Goal: Task Accomplishment & Management: Use online tool/utility

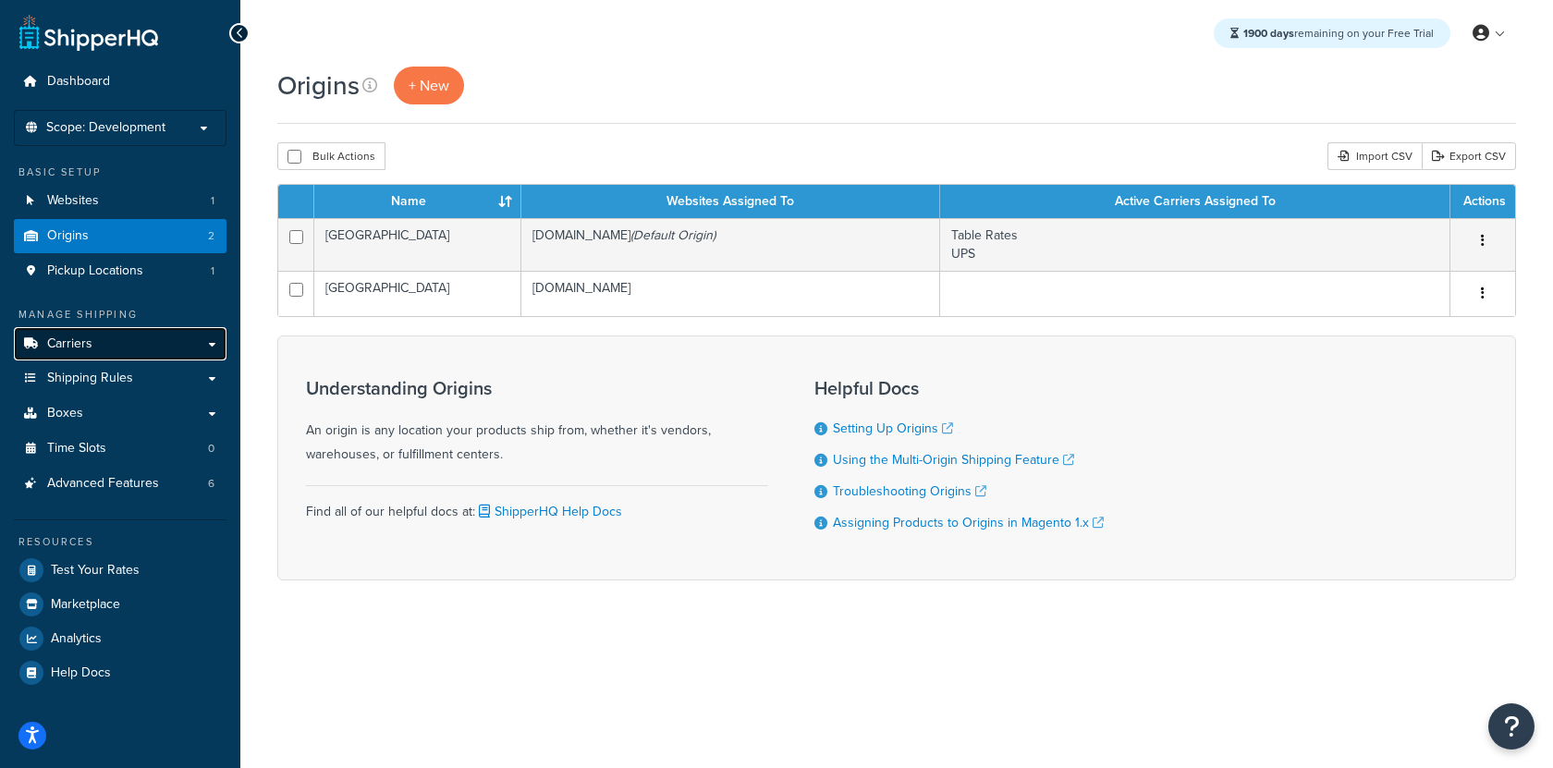
click at [158, 333] on link "Carriers" at bounding box center [120, 344] width 213 height 34
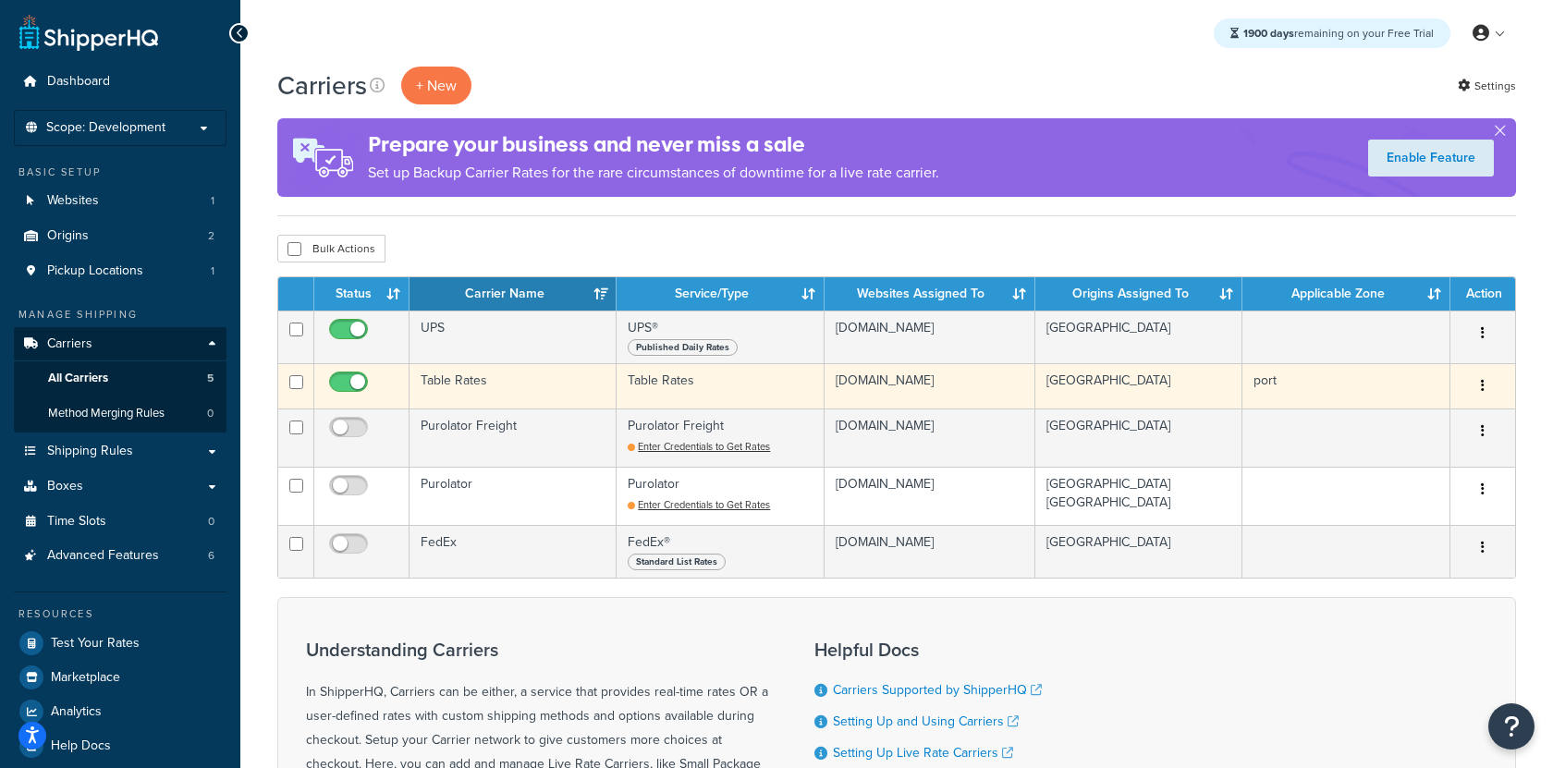
click at [536, 389] on td "Table Rates" at bounding box center [513, 385] width 207 height 45
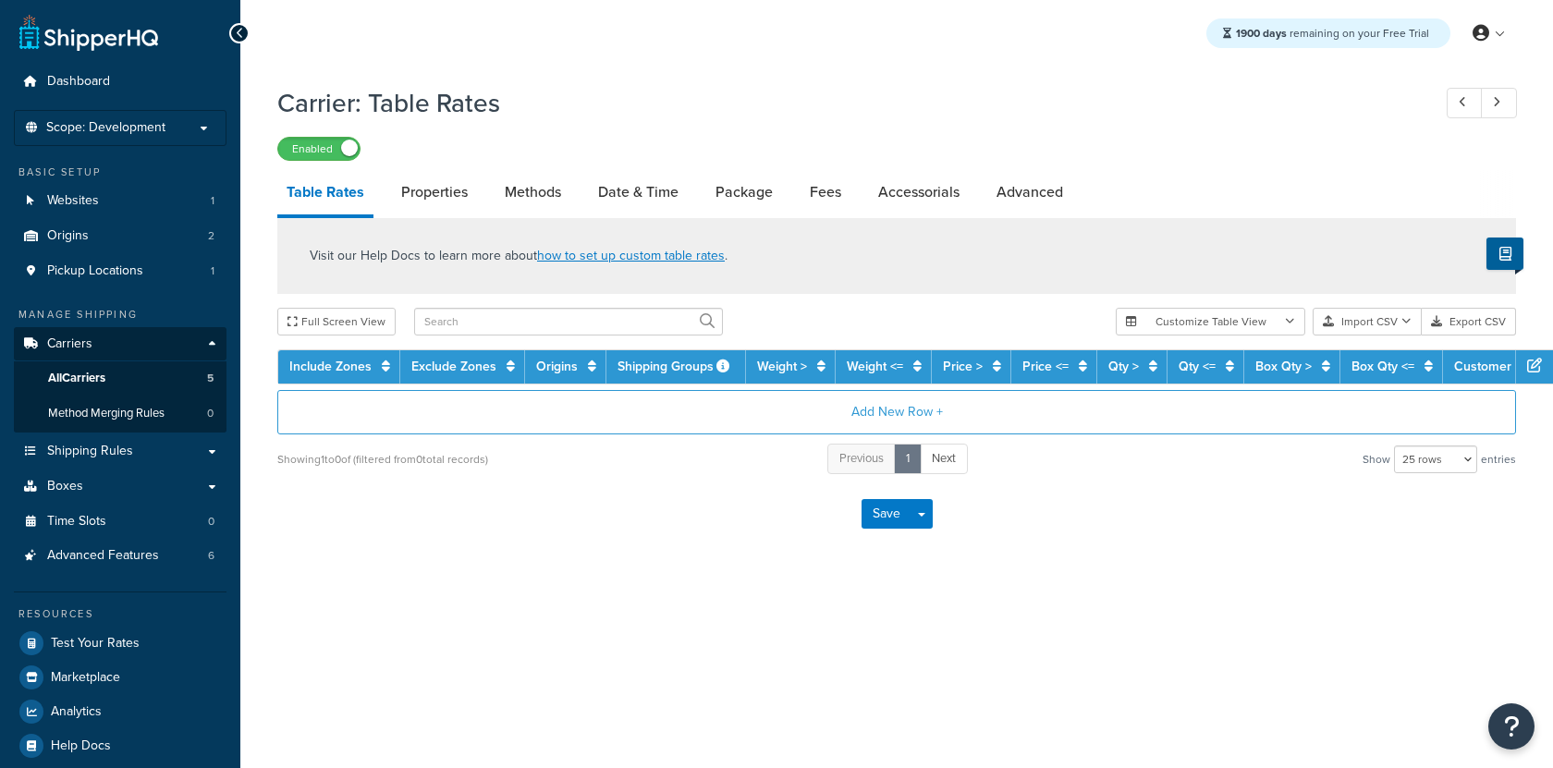
select select "25"
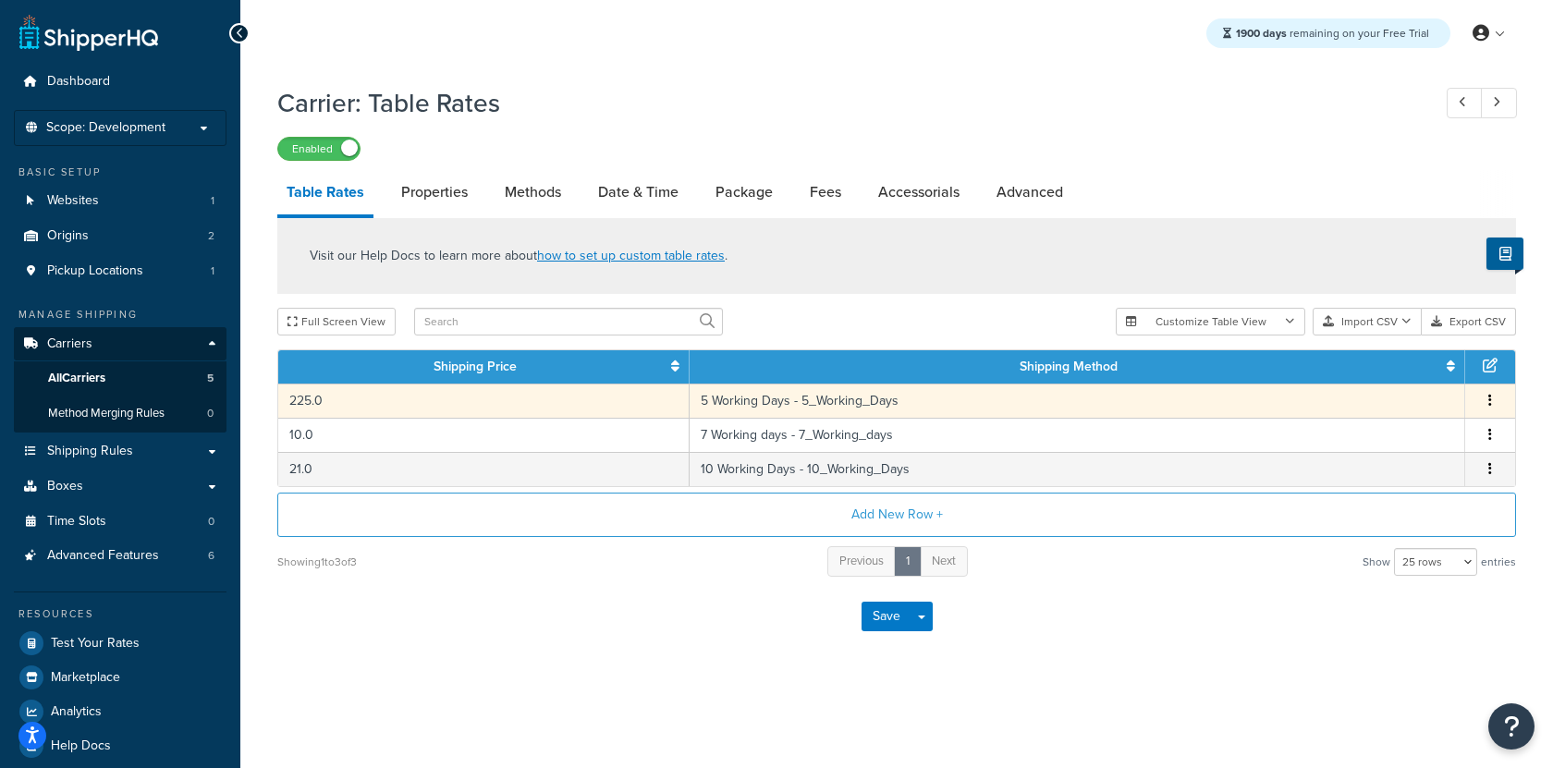
click at [560, 397] on td "225.0" at bounding box center [483, 401] width 411 height 34
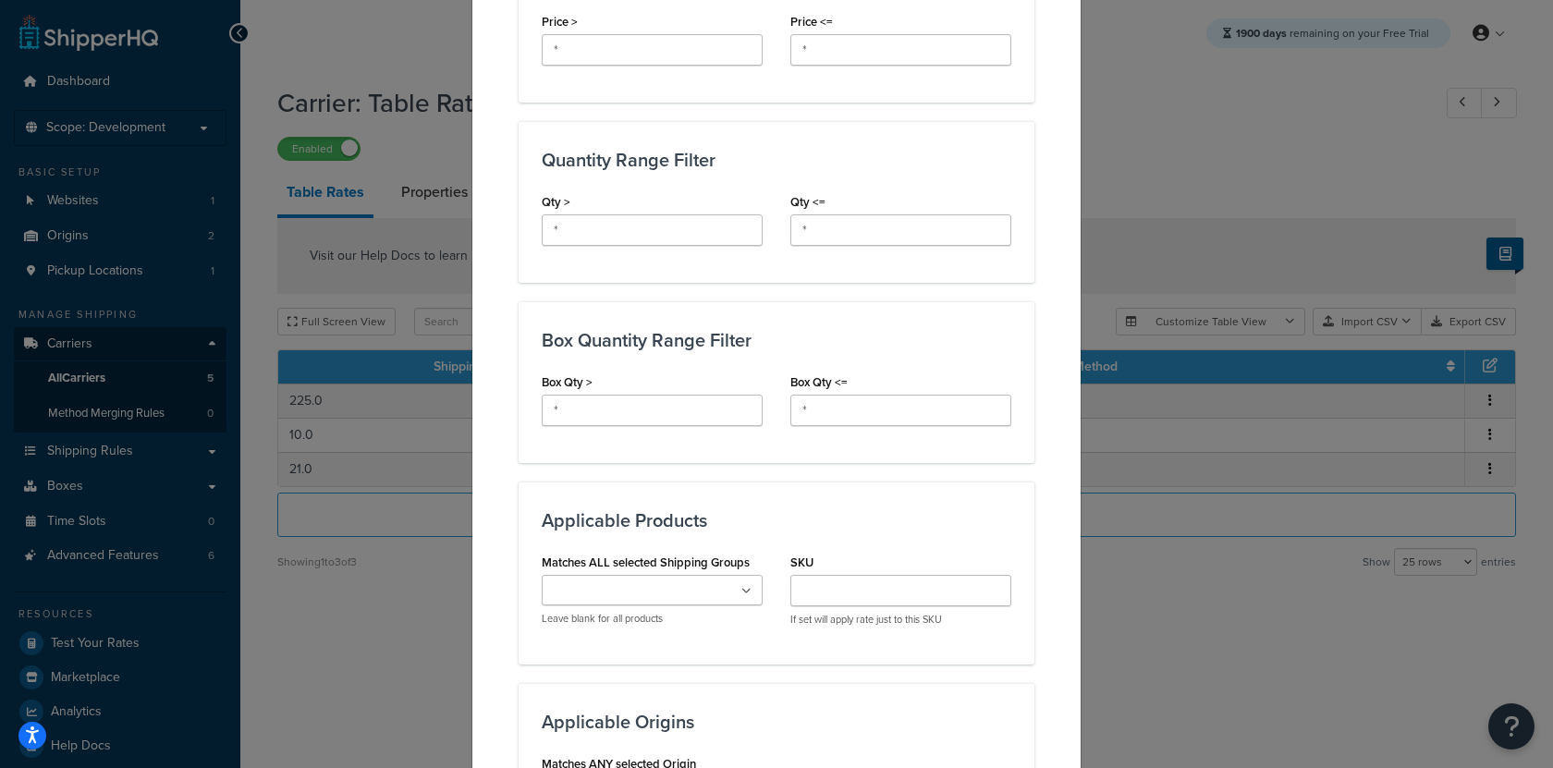
scroll to position [681, 0]
click at [846, 237] on input "*" at bounding box center [901, 231] width 221 height 31
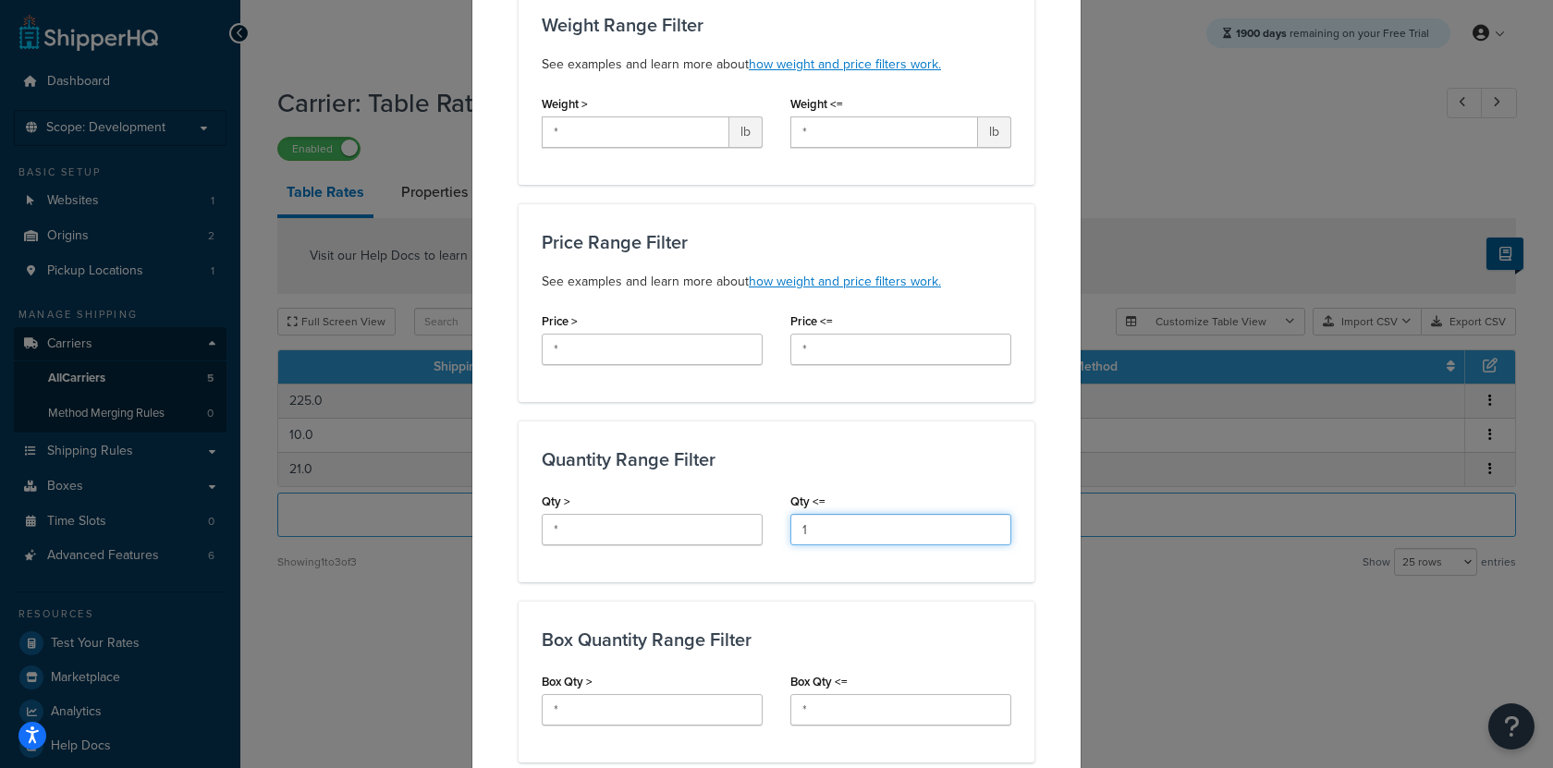
scroll to position [43, 0]
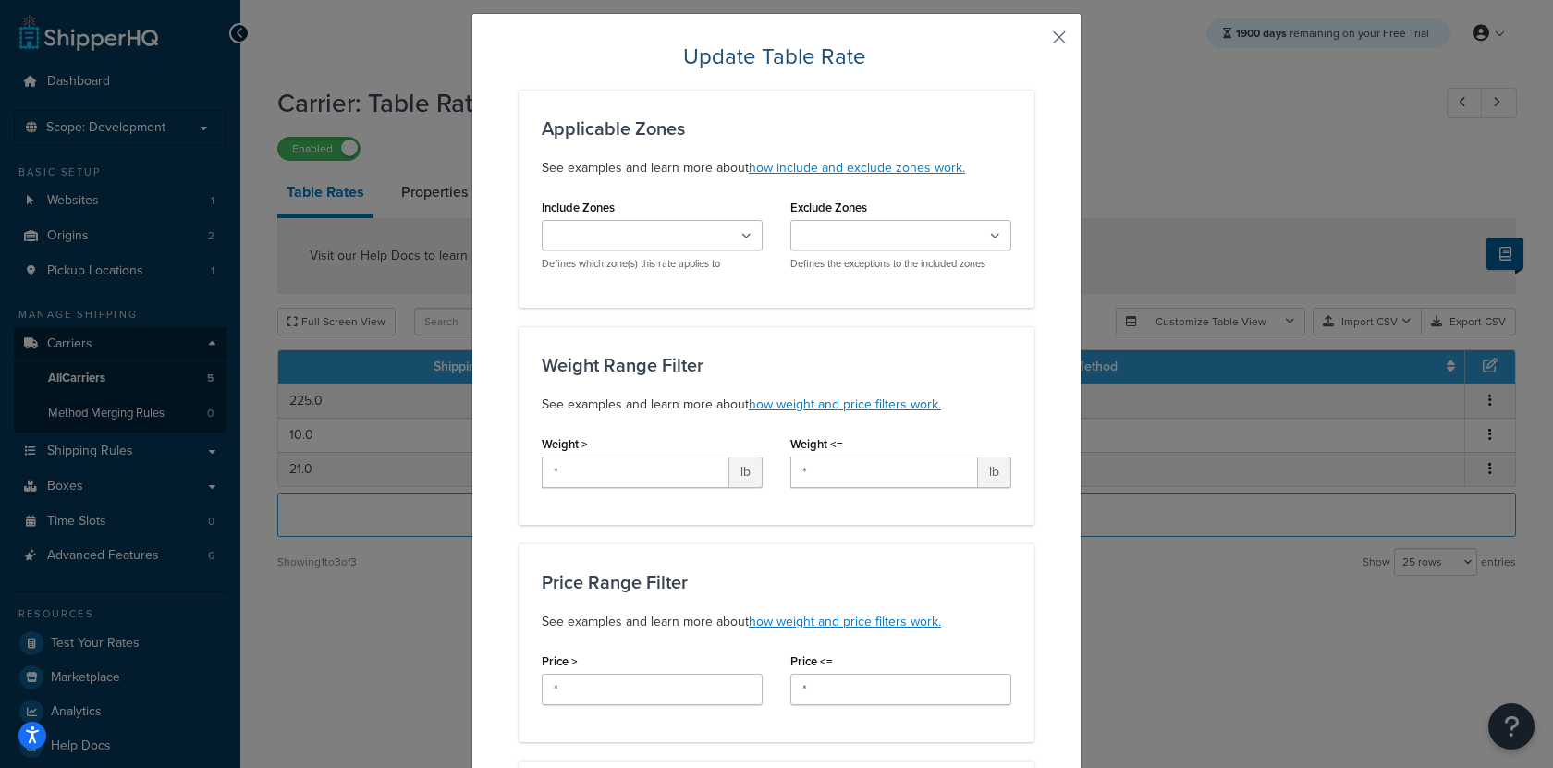
type input "1"
click at [1035, 42] on button "button" at bounding box center [1032, 44] width 5 height 5
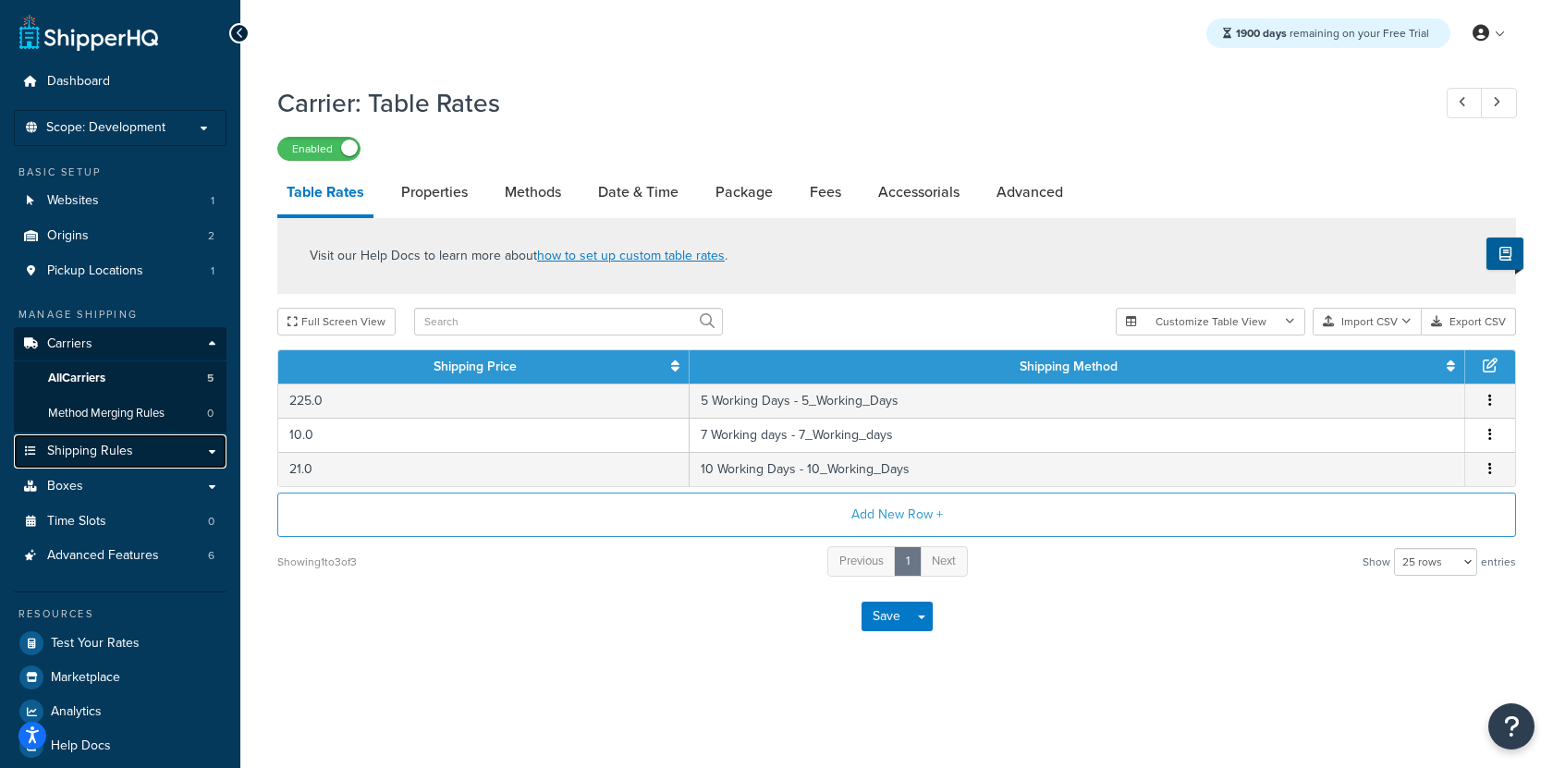
click at [104, 450] on span "Shipping Rules" at bounding box center [90, 452] width 86 height 16
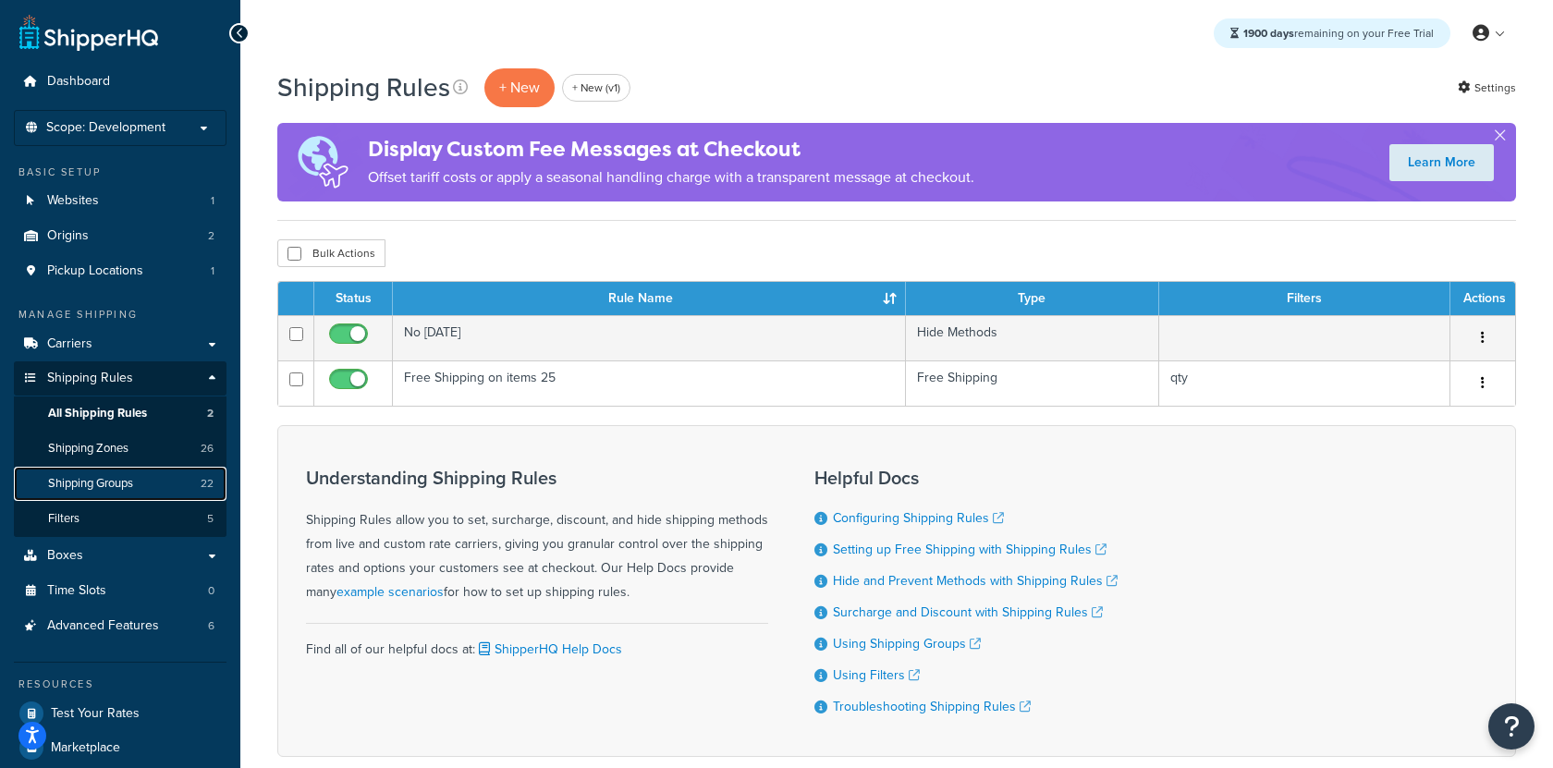
click at [111, 476] on span "Shipping Groups" at bounding box center [90, 484] width 85 height 16
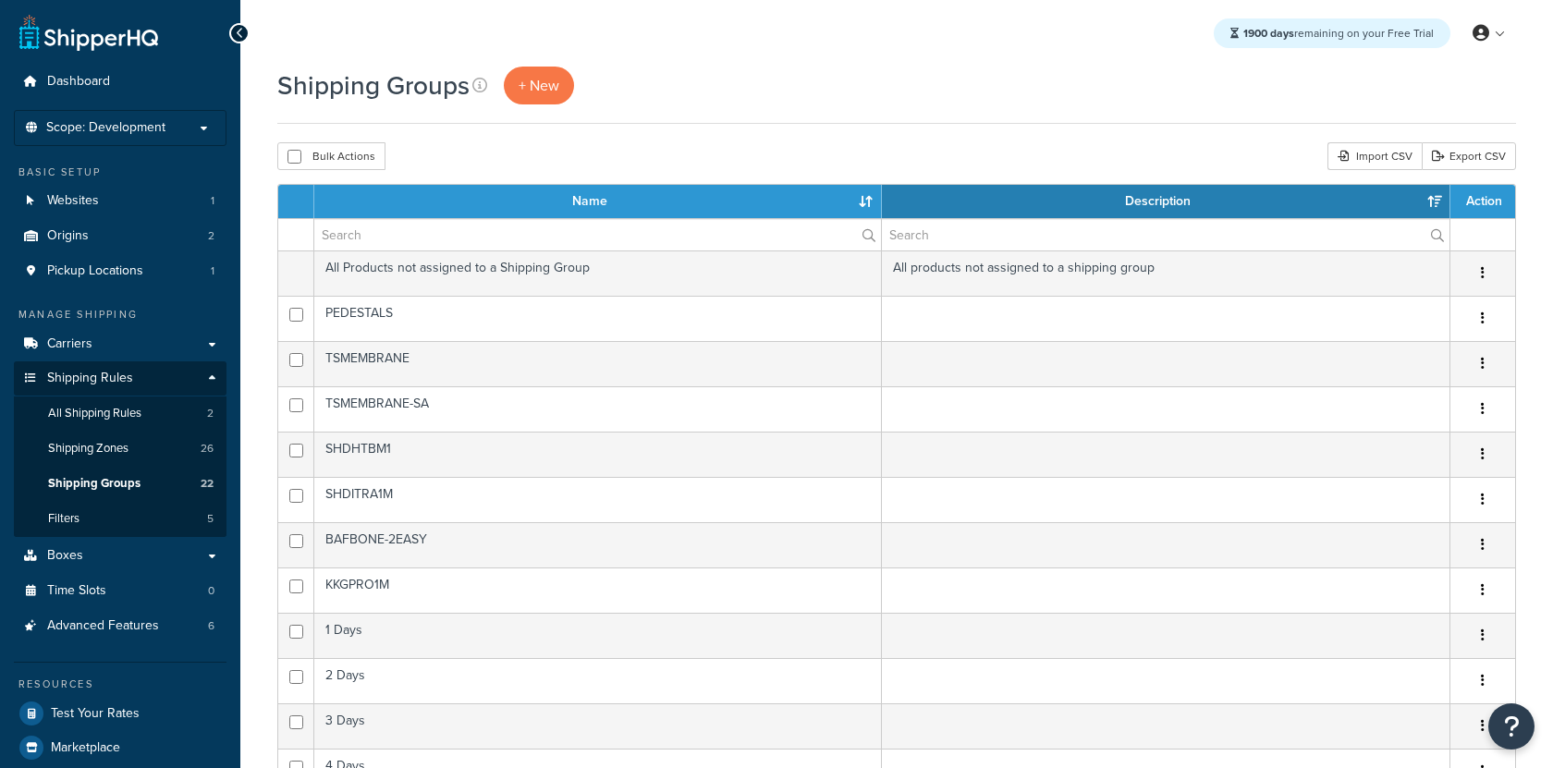
select select "15"
click at [127, 450] on span "Shipping Zones" at bounding box center [88, 449] width 80 height 16
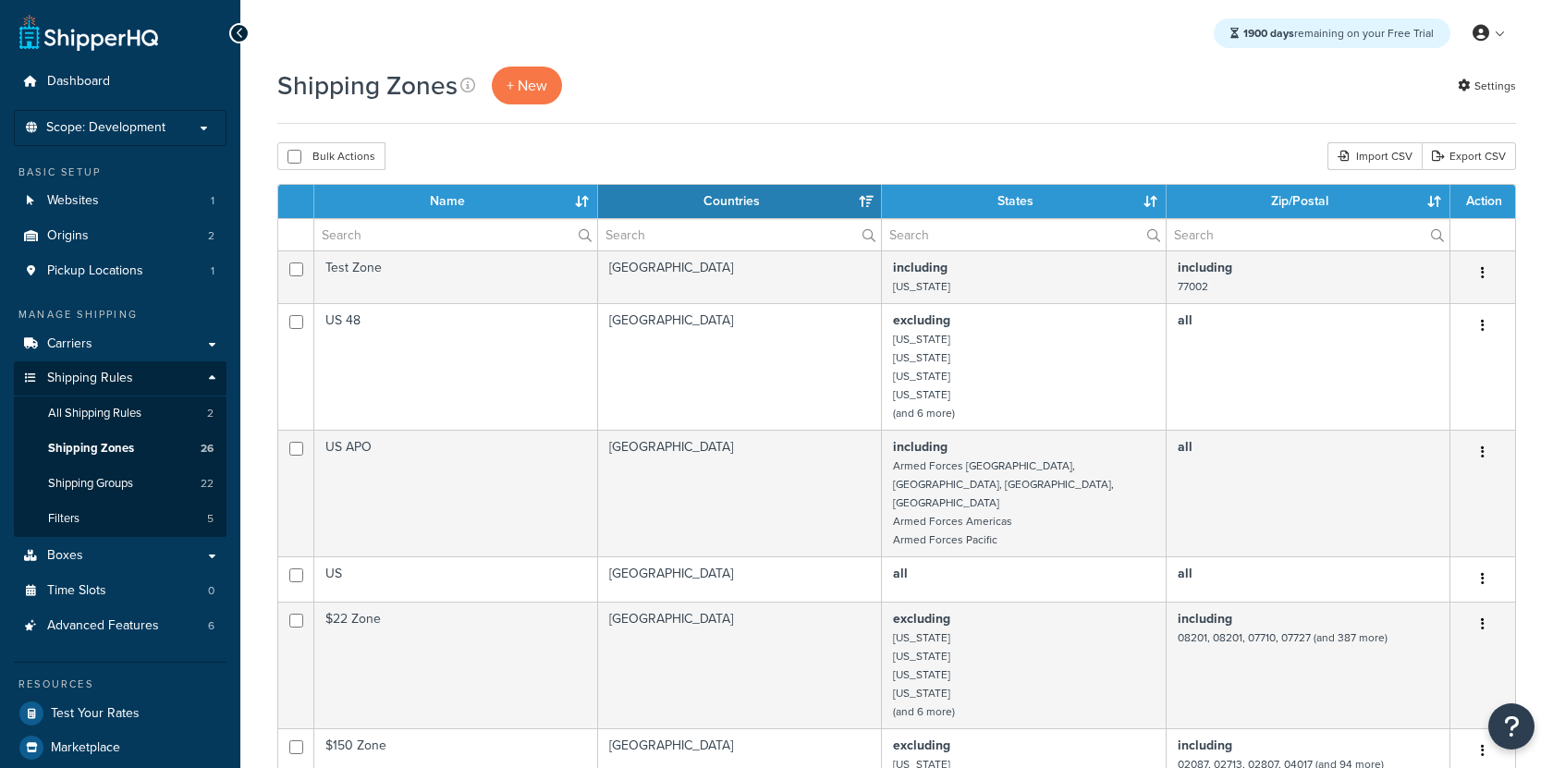
select select "15"
click at [129, 485] on span "Shipping Groups" at bounding box center [90, 484] width 85 height 16
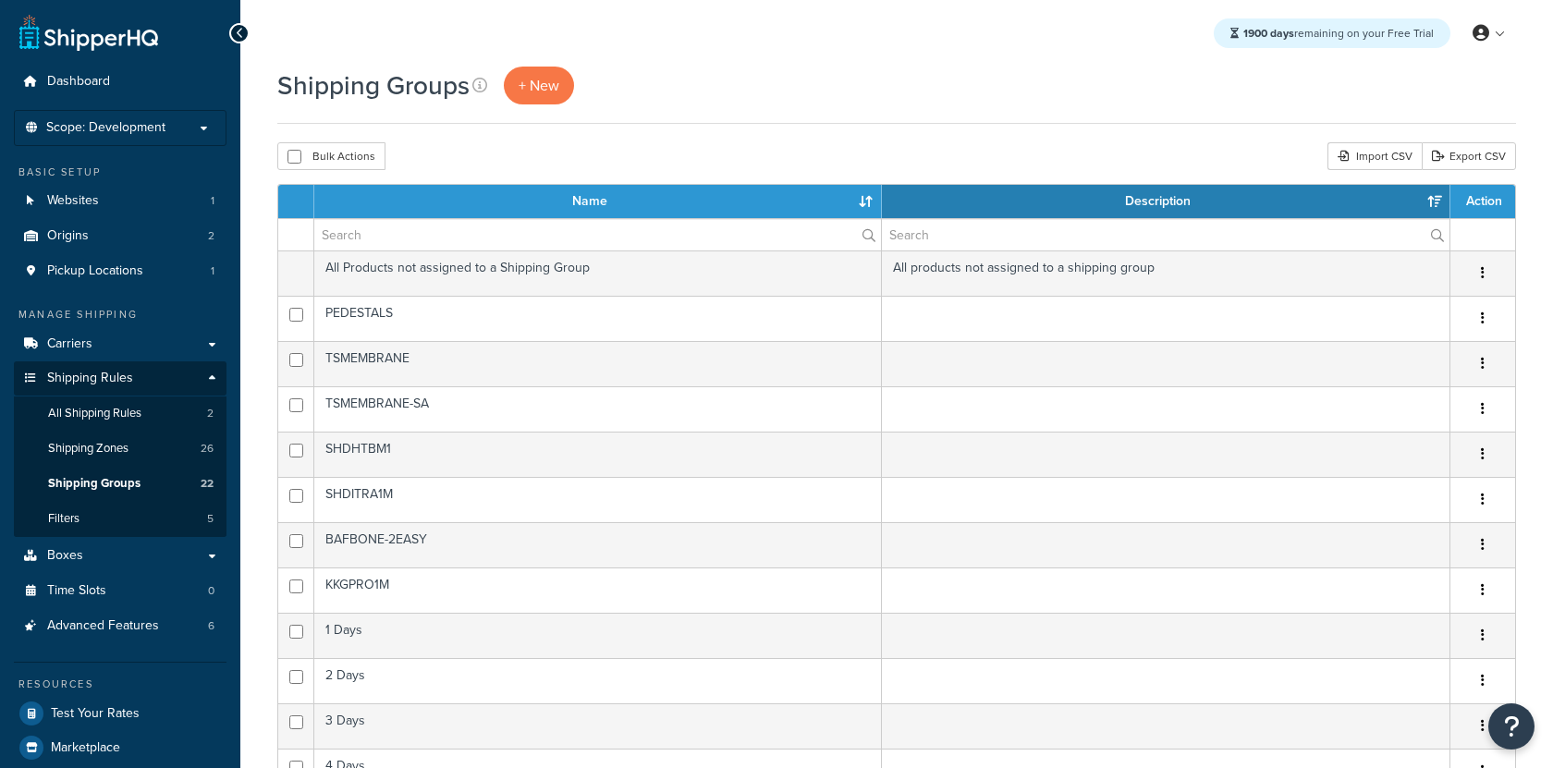
select select "15"
click at [542, 104] on div "Shipping Groups + New" at bounding box center [896, 95] width 1239 height 57
click at [544, 97] on link "+ New" at bounding box center [539, 86] width 70 height 38
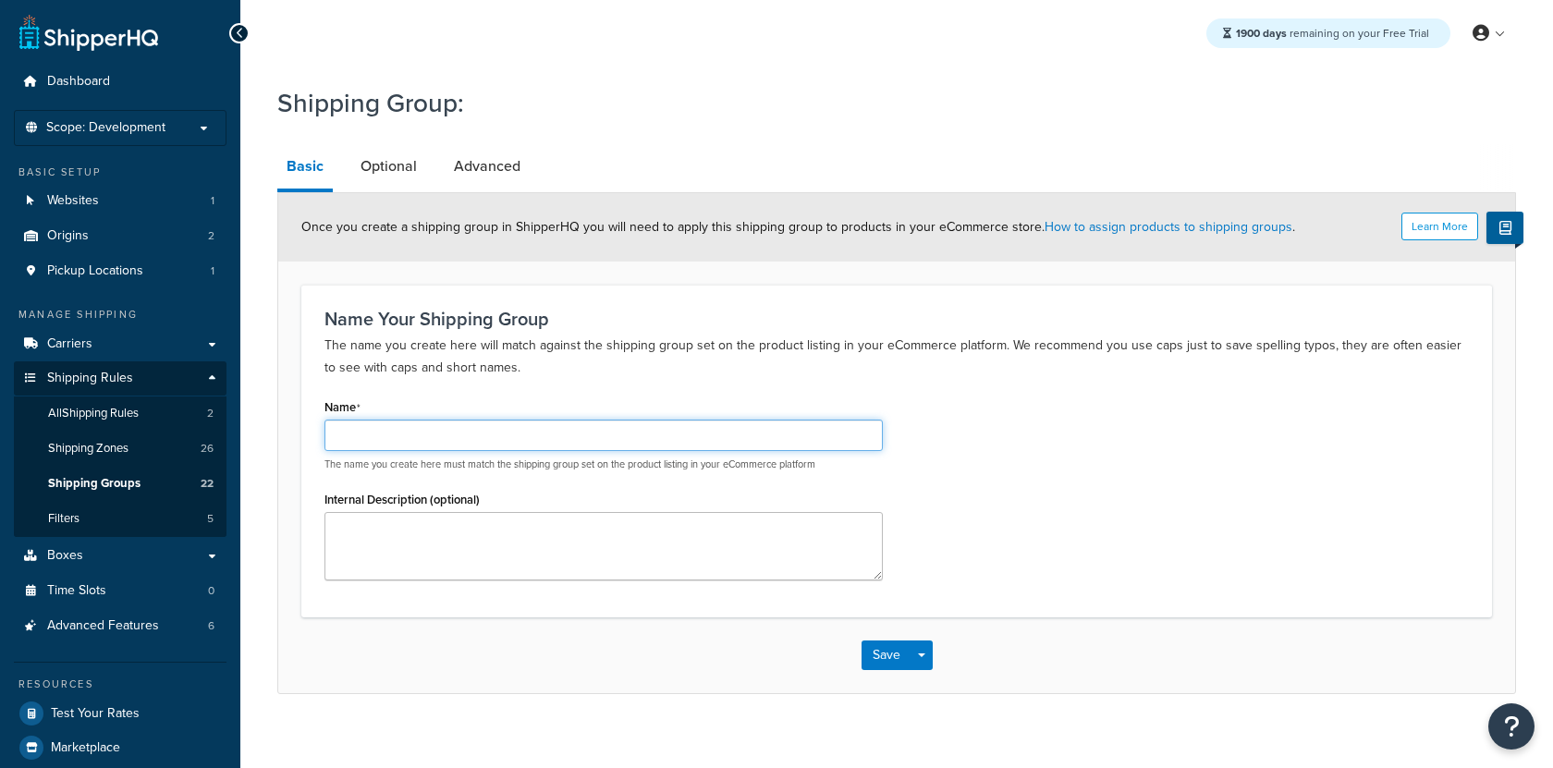
click at [645, 439] on input "Name" at bounding box center [604, 435] width 558 height 31
type input "Sheets"
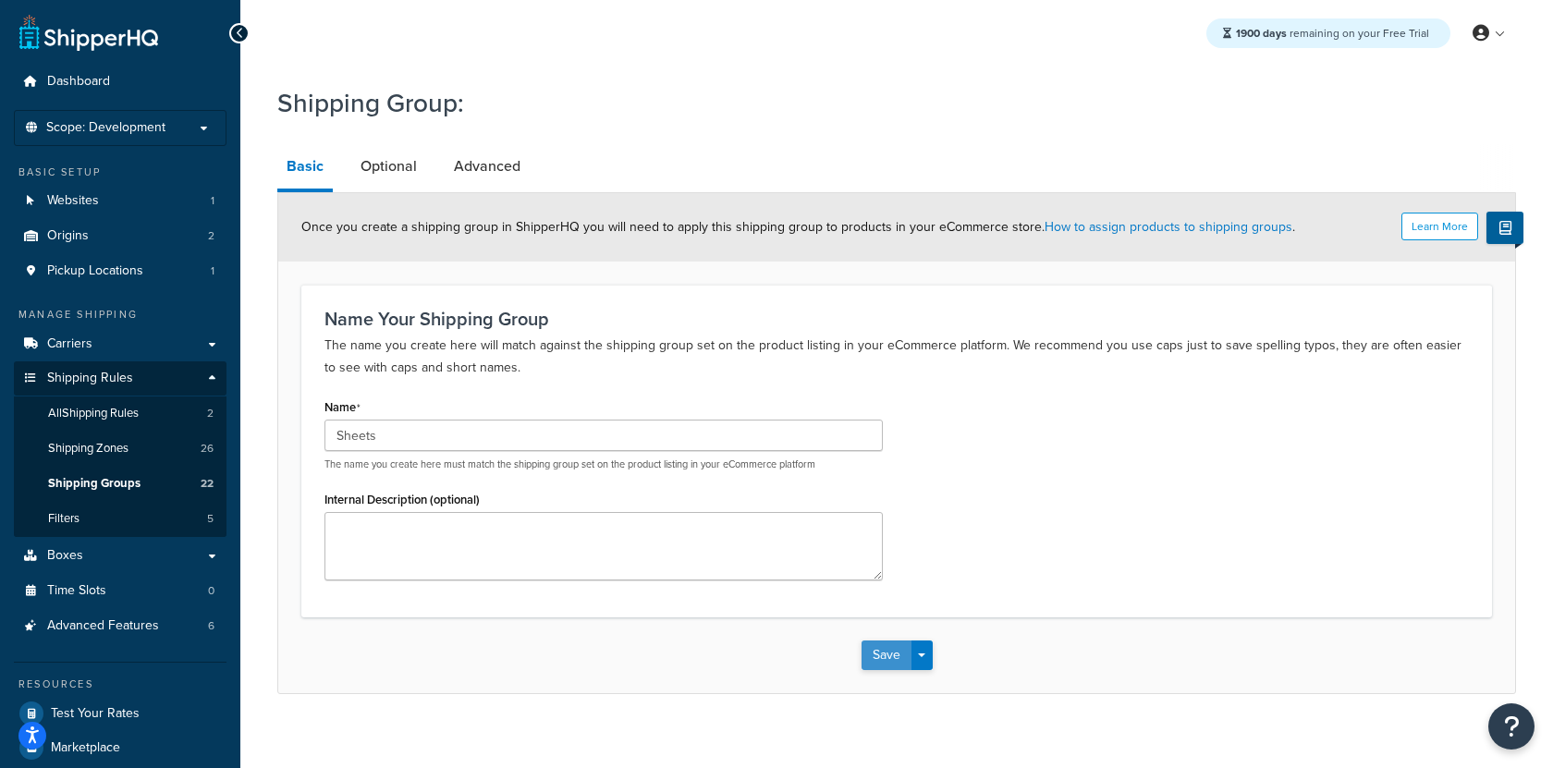
click at [900, 658] on button "Save" at bounding box center [887, 656] width 50 height 30
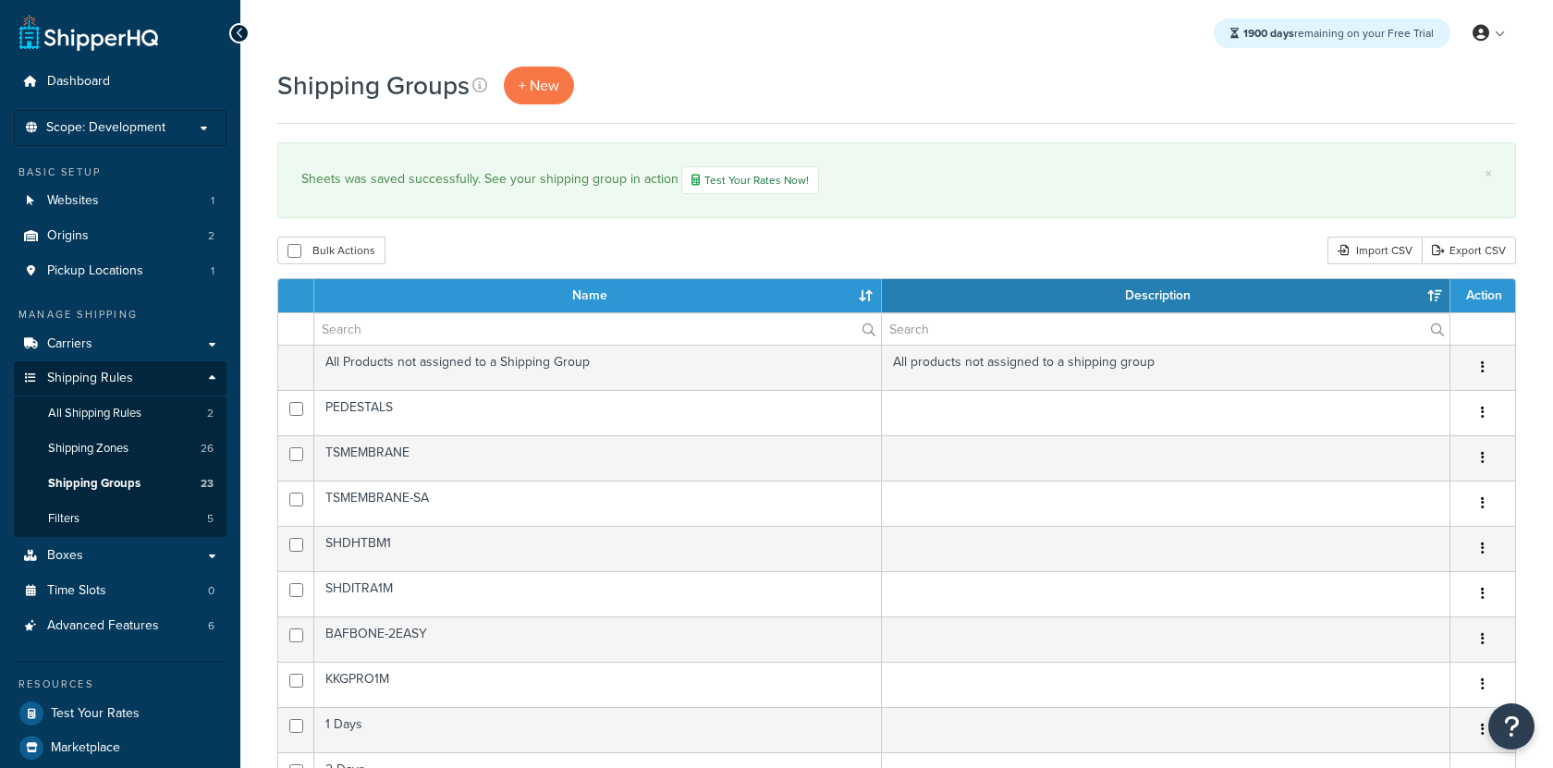
select select "15"
click at [558, 94] on span "+ New" at bounding box center [539, 85] width 41 height 21
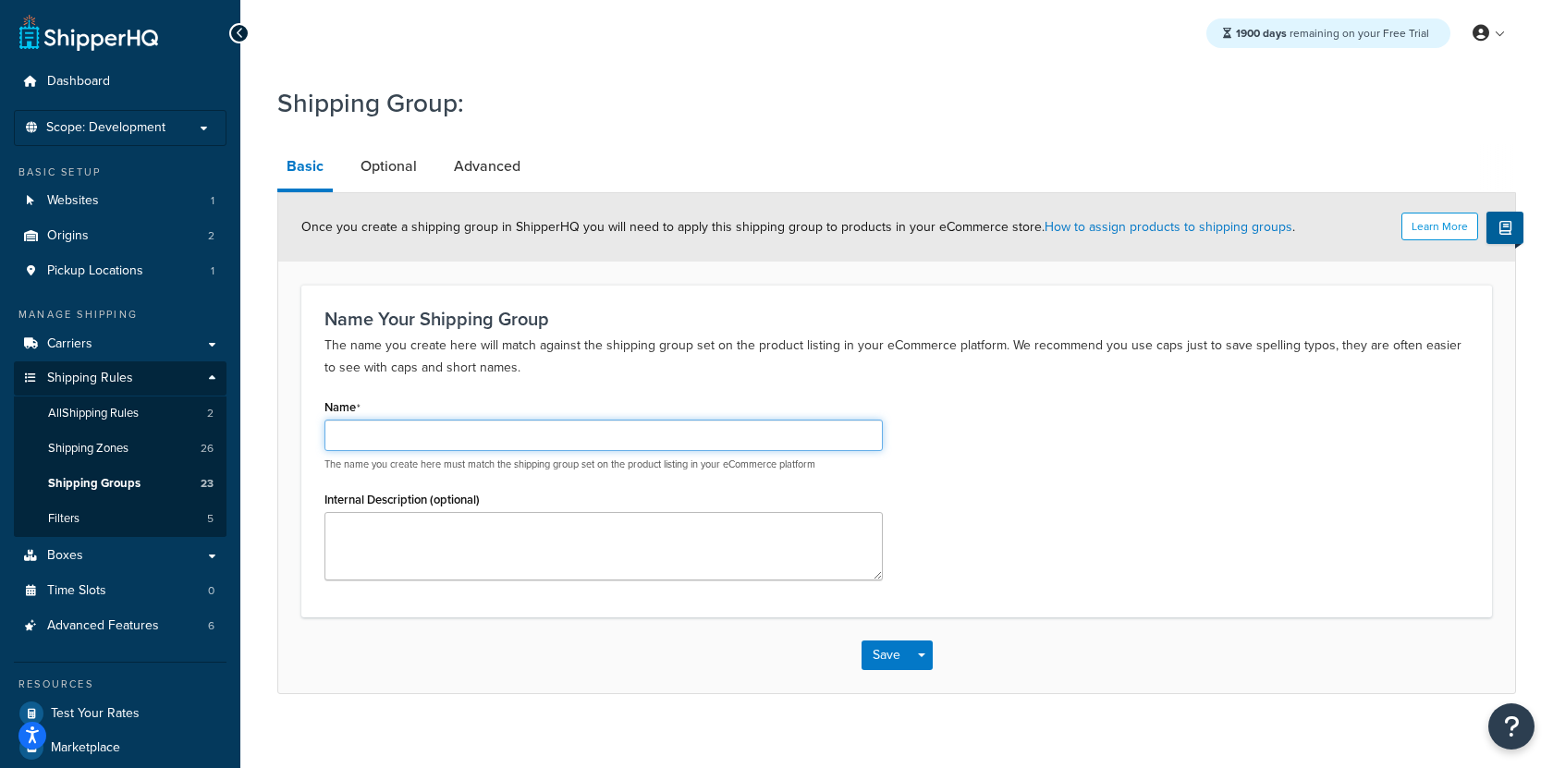
click at [481, 429] on input "Name" at bounding box center [604, 435] width 558 height 31
type input "Edgebanding"
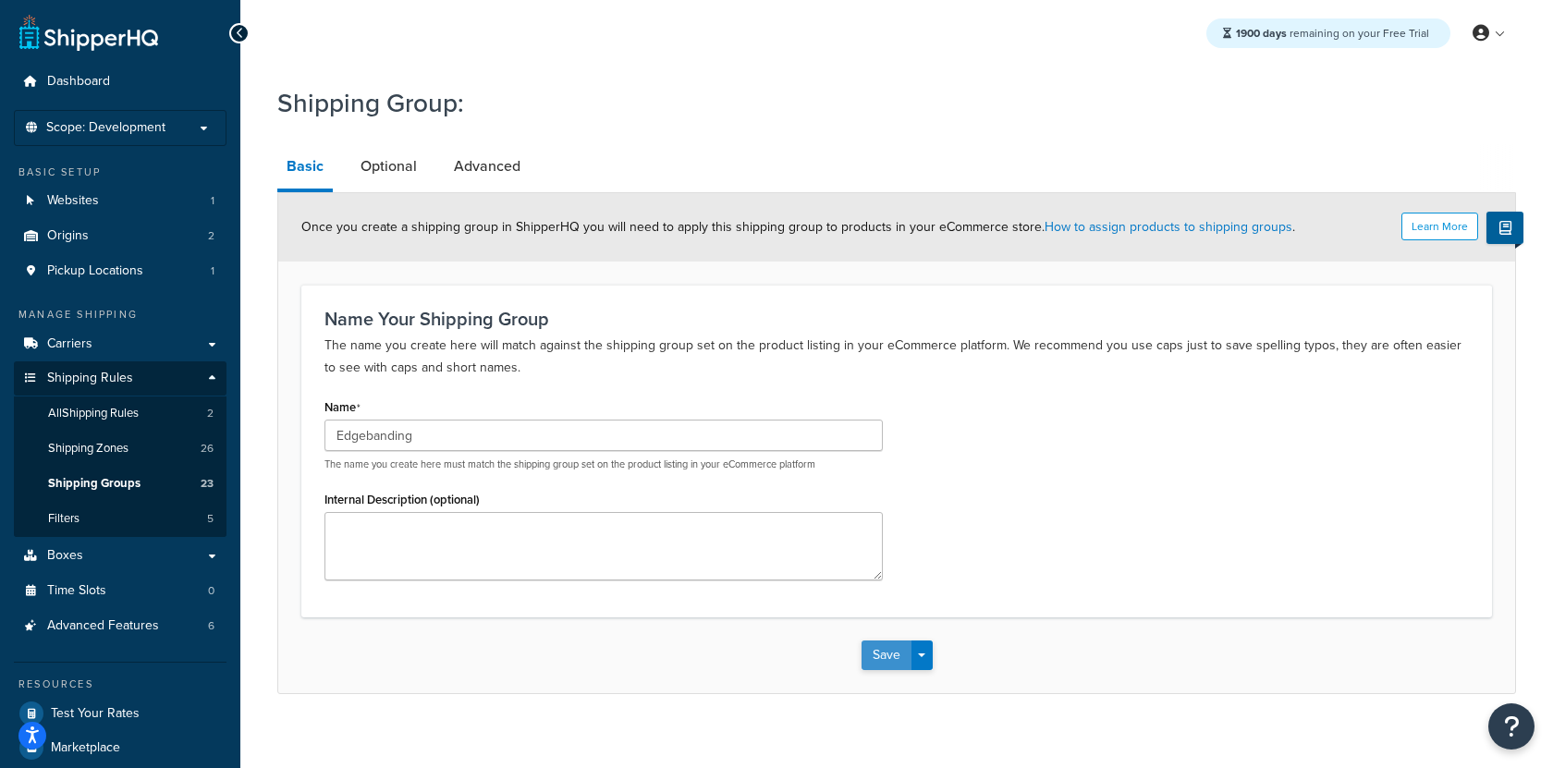
click at [882, 652] on button "Save" at bounding box center [887, 656] width 50 height 30
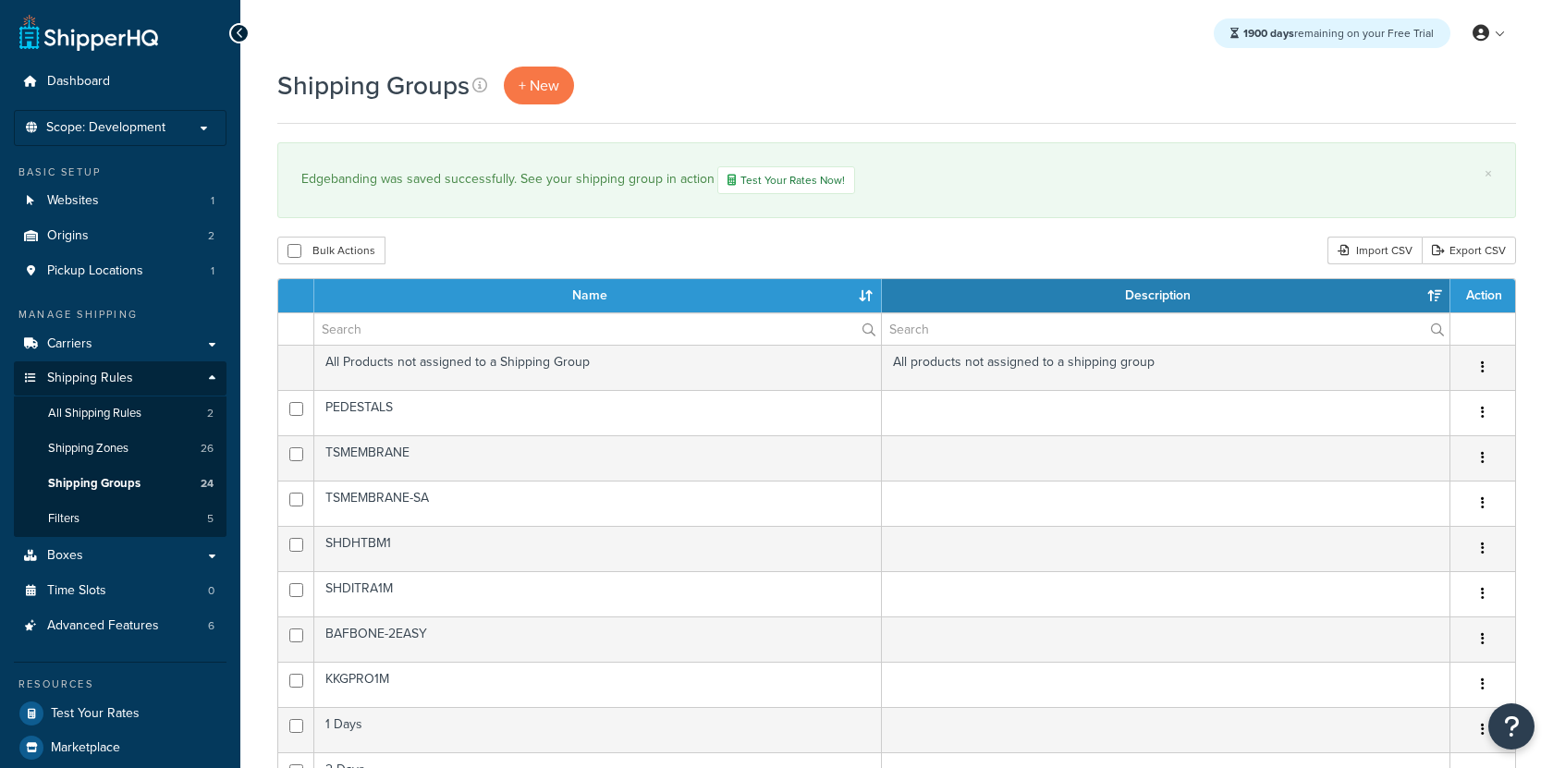
select select "15"
